Goal: Communication & Community: Share content

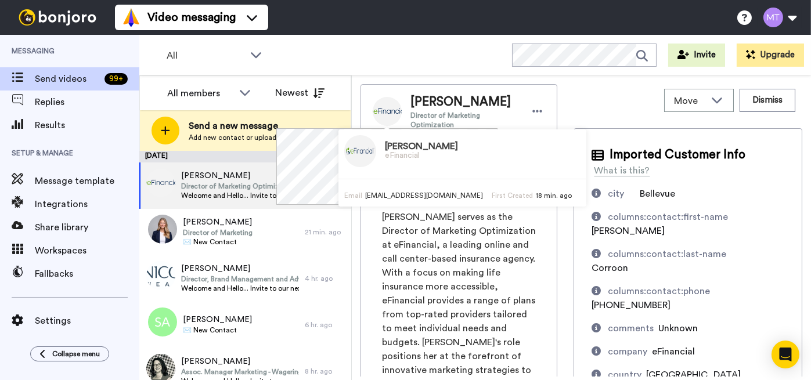
click at [431, 76] on div "Move WORKSPACES View all Default Task List + Add a new workspace Dismiss Claire…" at bounding box center [581, 227] width 459 height 305
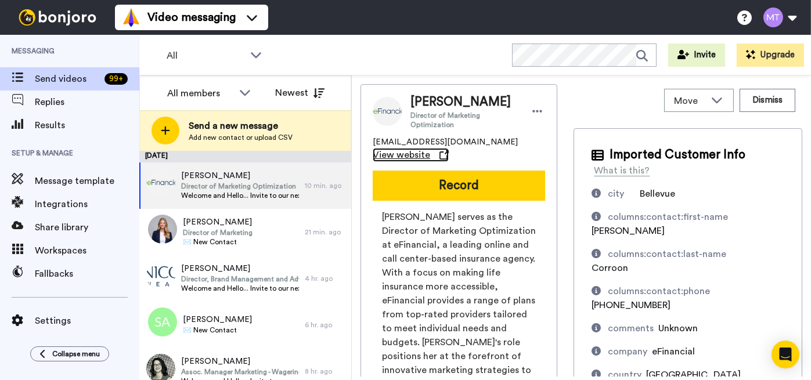
click at [410, 154] on span "View website" at bounding box center [401, 155] width 57 height 14
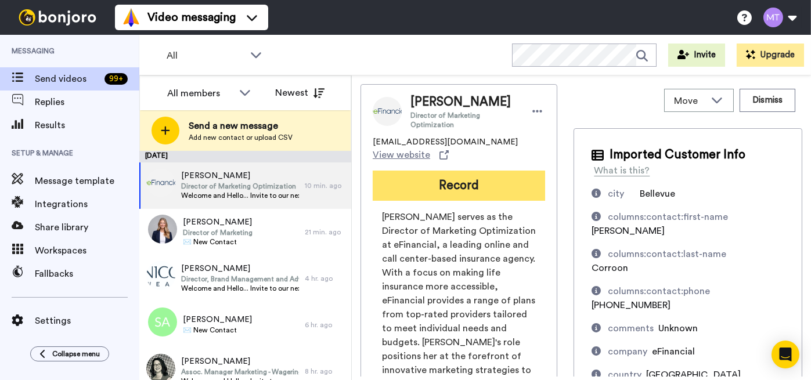
click at [456, 188] on button "Record" at bounding box center [459, 186] width 172 height 30
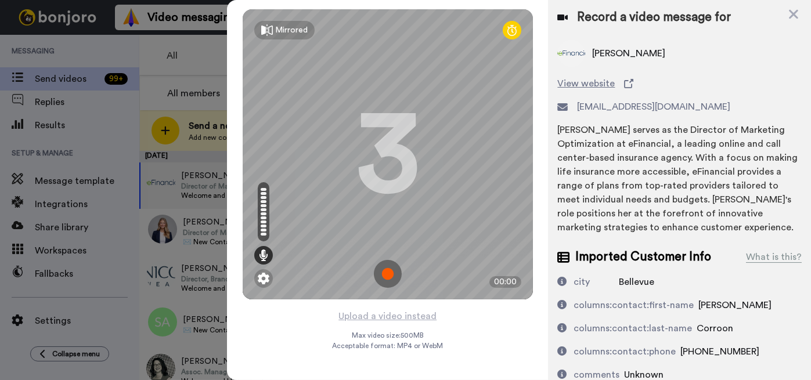
click at [388, 269] on img at bounding box center [388, 274] width 28 height 28
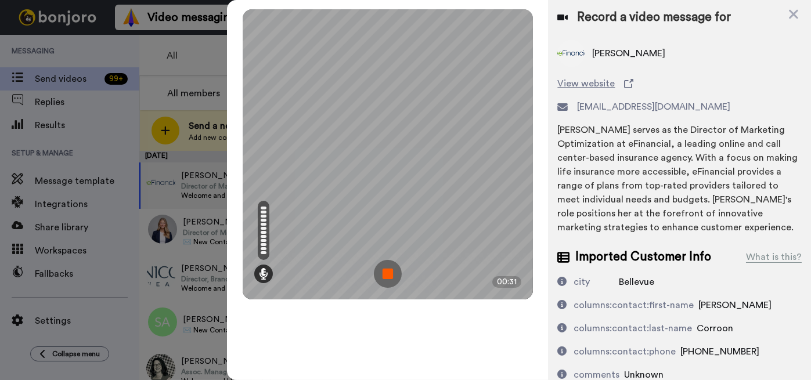
click at [388, 269] on img at bounding box center [388, 274] width 28 height 28
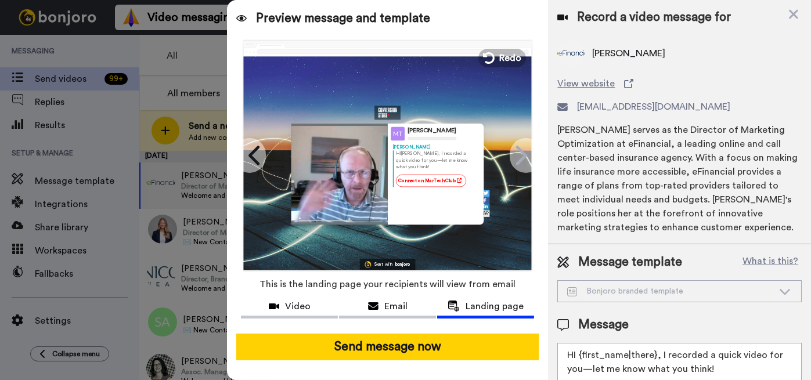
click at [381, 179] on div at bounding box center [339, 174] width 96 height 101
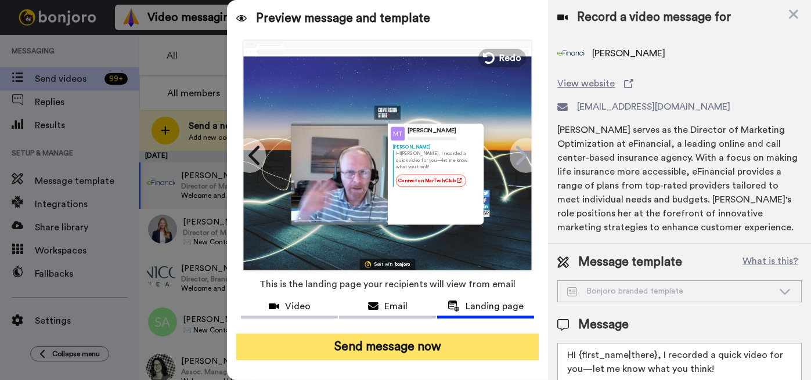
click at [395, 344] on button "Send message now" at bounding box center [387, 347] width 302 height 27
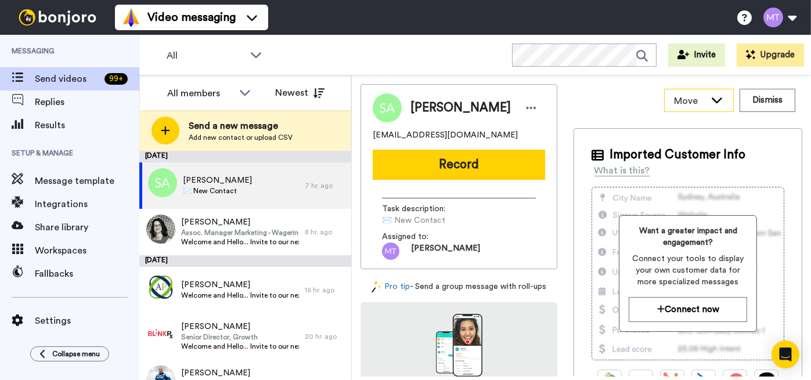
click at [720, 103] on div "Move" at bounding box center [699, 100] width 68 height 22
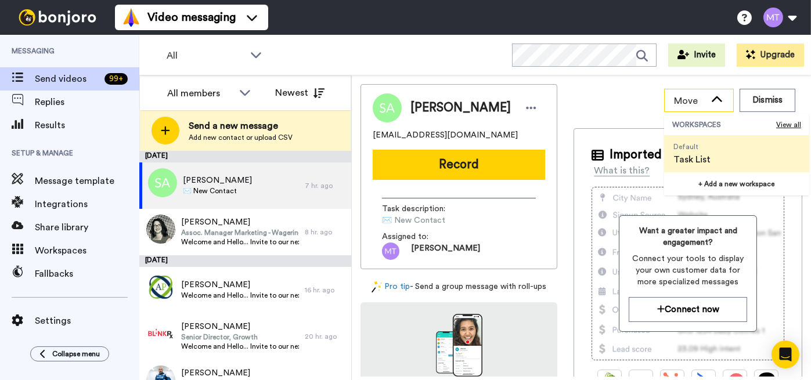
click at [712, 104] on icon at bounding box center [717, 100] width 14 height 12
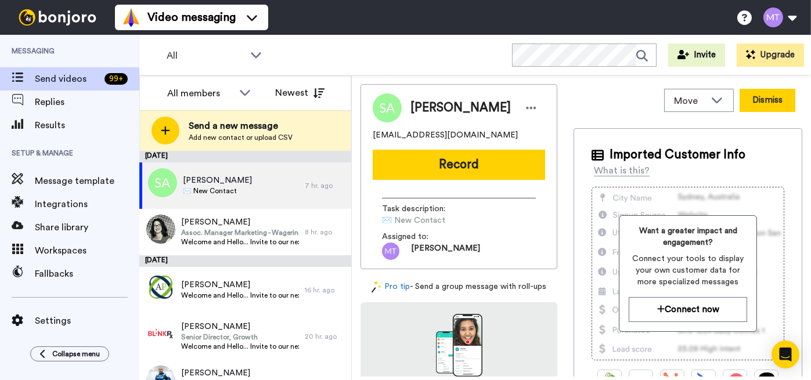
click at [757, 100] on button "Dismiss" at bounding box center [767, 100] width 56 height 23
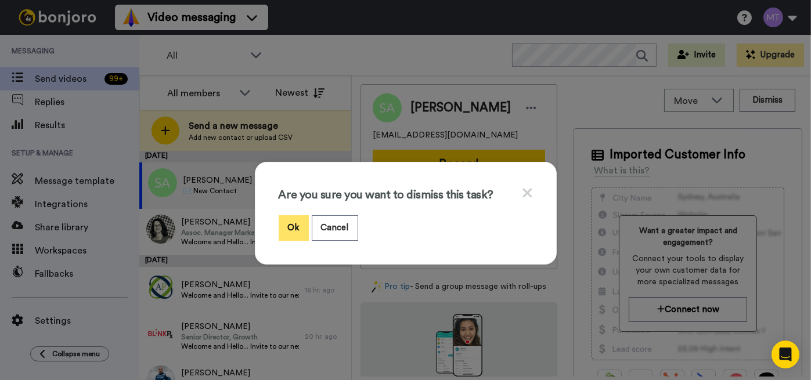
click at [288, 227] on button "Ok" at bounding box center [294, 227] width 30 height 25
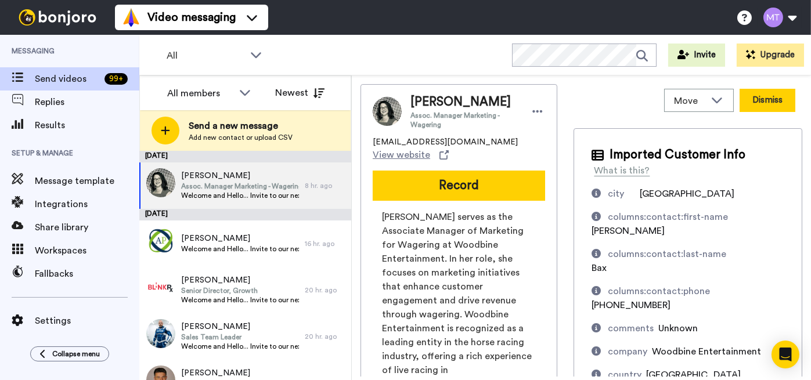
click at [750, 98] on button "Dismiss" at bounding box center [767, 100] width 56 height 23
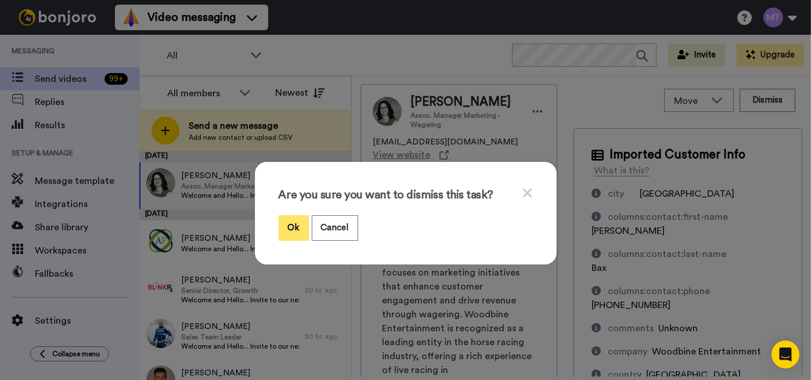
click at [286, 226] on button "Ok" at bounding box center [294, 227] width 30 height 25
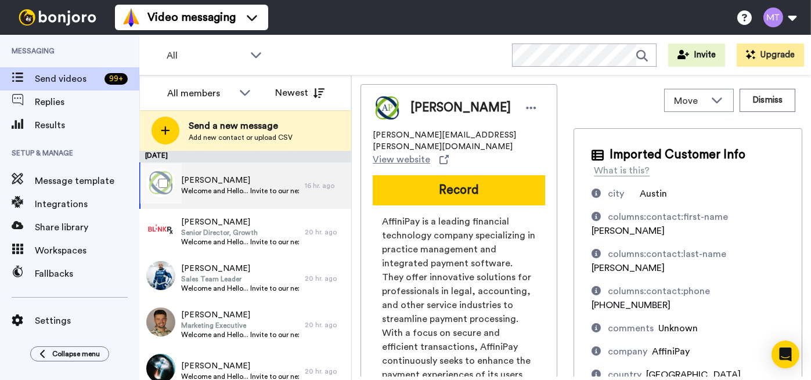
click at [257, 195] on span "Welcome and Hello... Invite to our next event. Feedback about challenges and id…" at bounding box center [240, 190] width 118 height 9
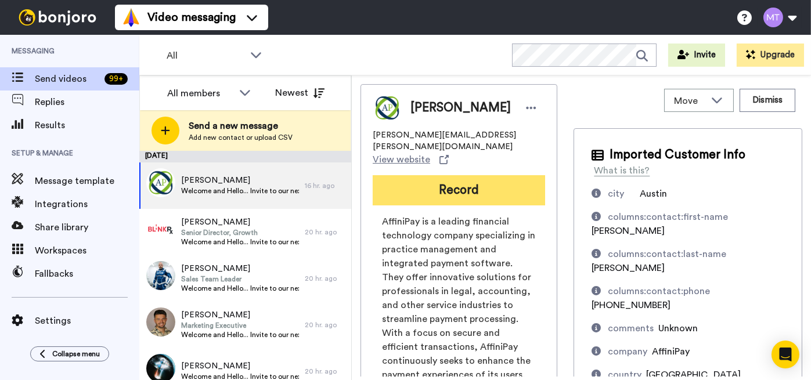
click at [420, 176] on button "Record" at bounding box center [459, 190] width 172 height 30
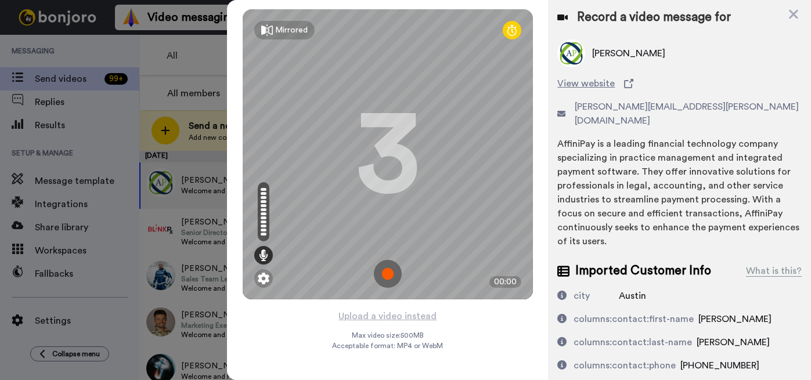
click at [384, 274] on img at bounding box center [388, 274] width 28 height 28
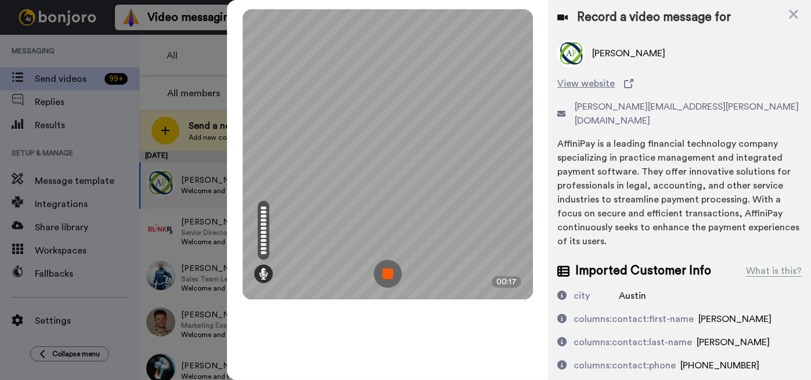
click at [384, 274] on img at bounding box center [388, 274] width 28 height 28
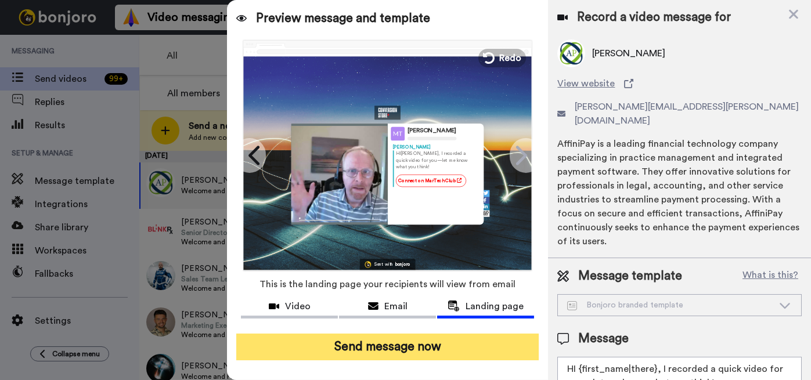
click at [373, 344] on button "Send message now" at bounding box center [387, 347] width 302 height 27
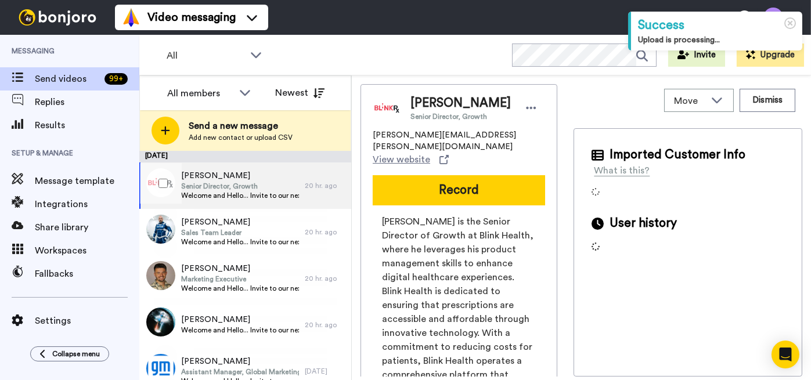
click at [235, 184] on span "Senior Director, Growth" at bounding box center [240, 186] width 118 height 9
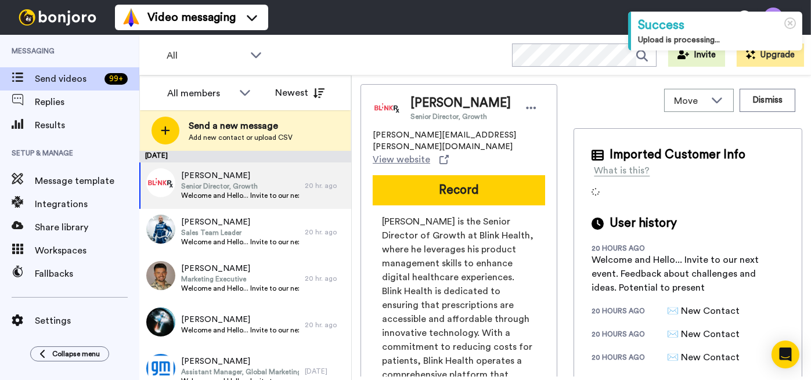
click at [410, 64] on div "All WORKSPACES View all All Default Task List + Add a new workspace Invite Upgr…" at bounding box center [475, 55] width 672 height 41
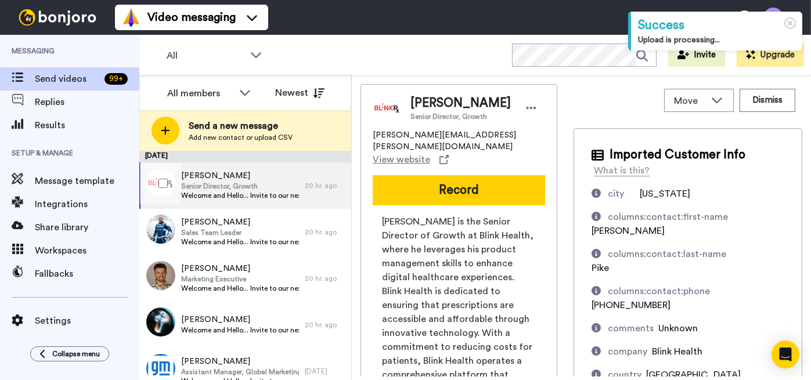
click at [266, 172] on span "[PERSON_NAME]" at bounding box center [240, 176] width 118 height 12
click at [436, 41] on div "All WORKSPACES View all All Default Task List + Add a new workspace Invite Upgr…" at bounding box center [475, 55] width 672 height 41
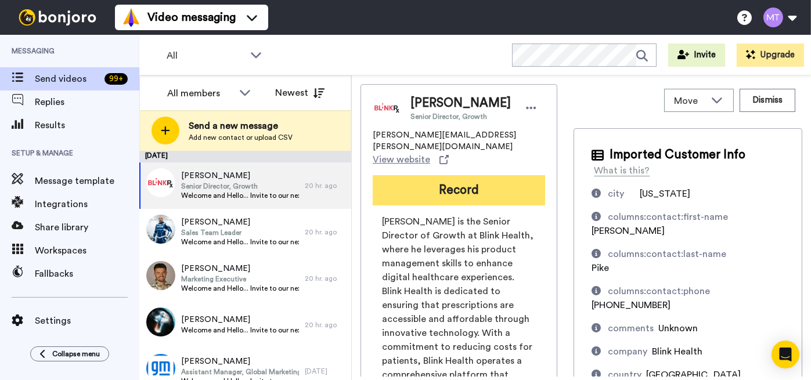
click at [439, 182] on button "Record" at bounding box center [459, 190] width 172 height 30
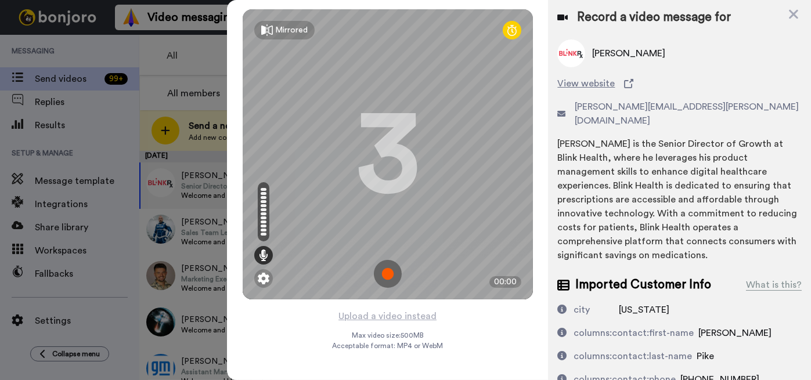
click at [383, 266] on img at bounding box center [388, 274] width 28 height 28
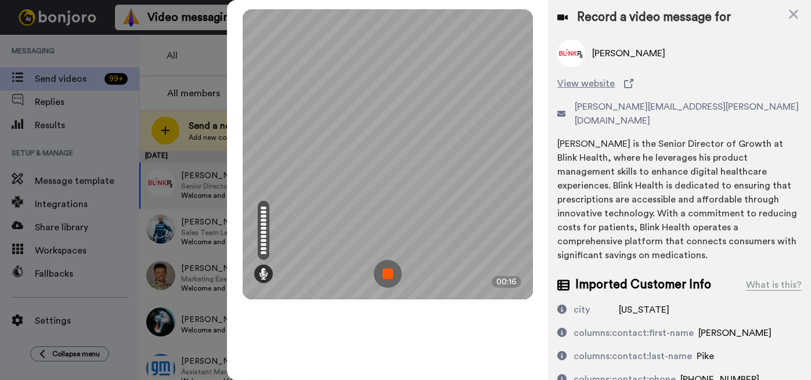
click at [379, 262] on img at bounding box center [388, 274] width 28 height 28
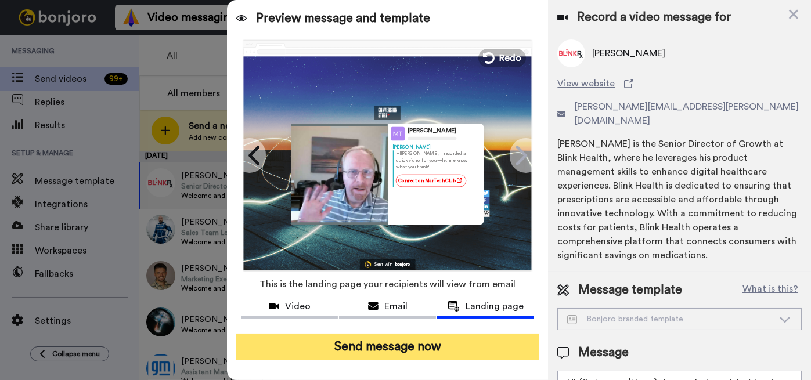
click at [405, 345] on button "Send message now" at bounding box center [387, 347] width 302 height 27
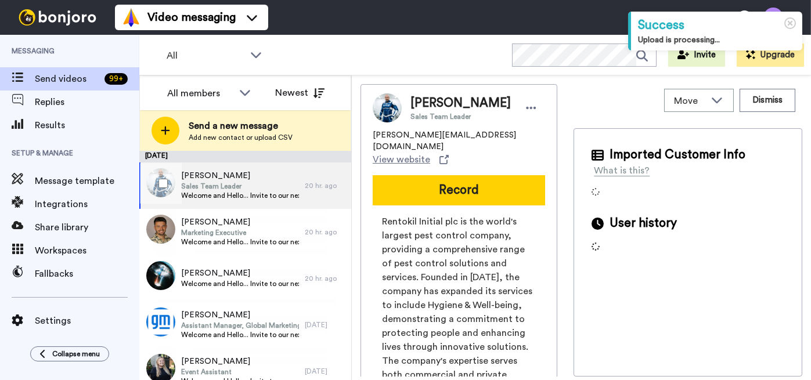
click at [258, 181] on span "[PERSON_NAME]" at bounding box center [240, 176] width 118 height 12
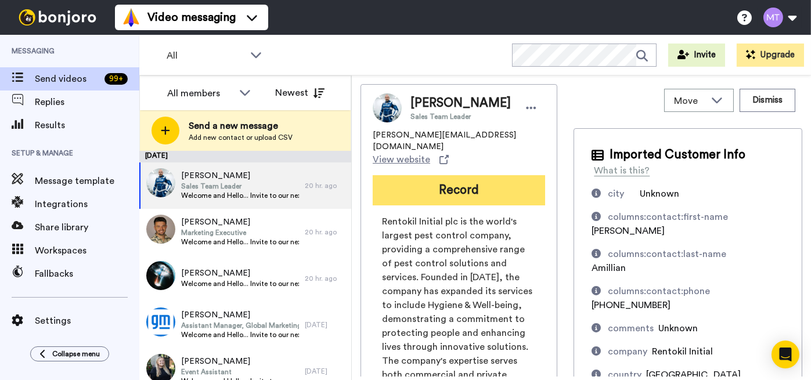
click at [449, 190] on button "Record" at bounding box center [459, 190] width 172 height 30
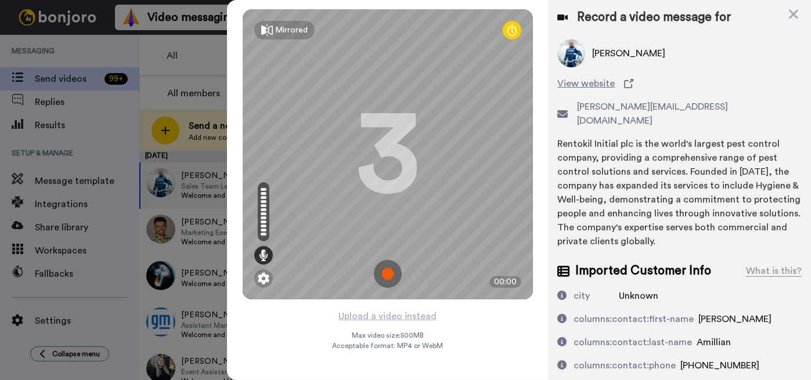
click at [385, 275] on img at bounding box center [388, 274] width 28 height 28
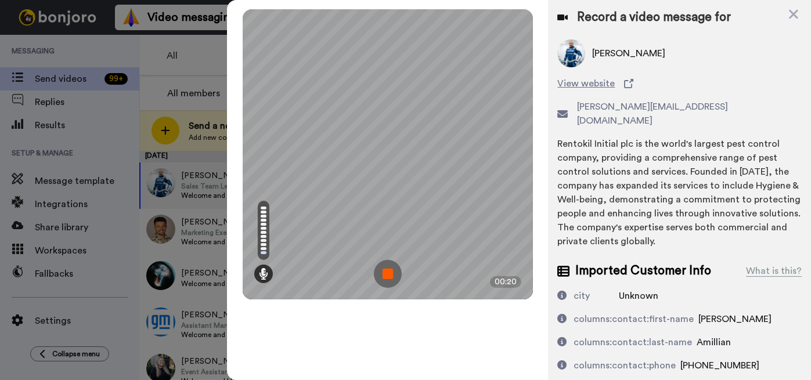
click at [387, 275] on img at bounding box center [388, 274] width 28 height 28
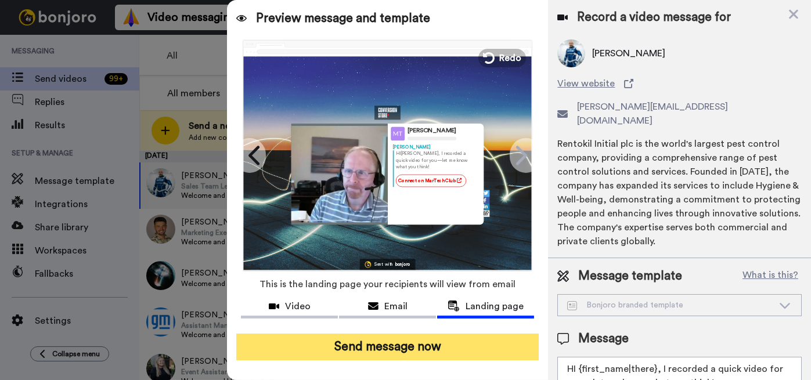
click at [396, 358] on button "Send message now" at bounding box center [387, 347] width 302 height 27
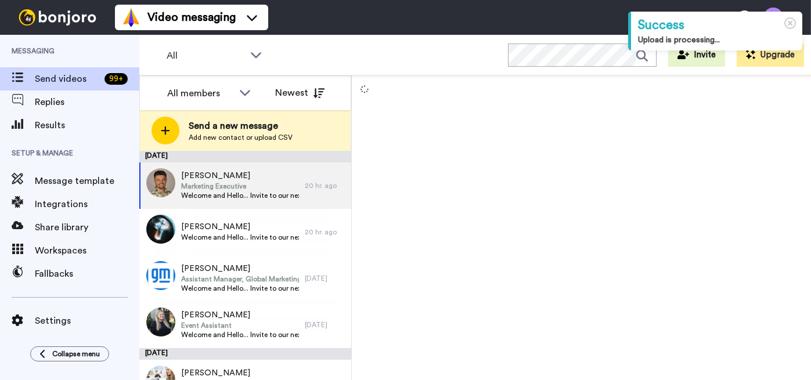
click at [436, 64] on div "All WORKSPACES View all All Default Task List + Add a new workspace Invite Upgr…" at bounding box center [475, 55] width 672 height 41
